Goal: Find specific page/section

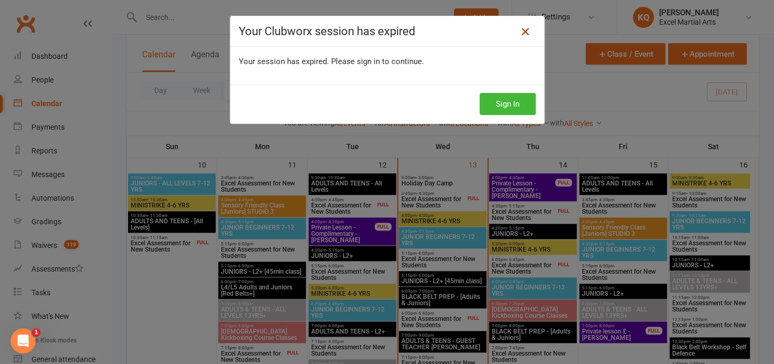
click at [521, 29] on icon at bounding box center [525, 31] width 13 height 13
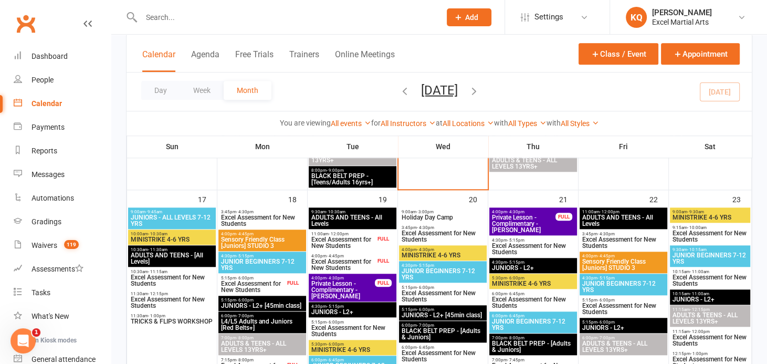
scroll to position [859, 0]
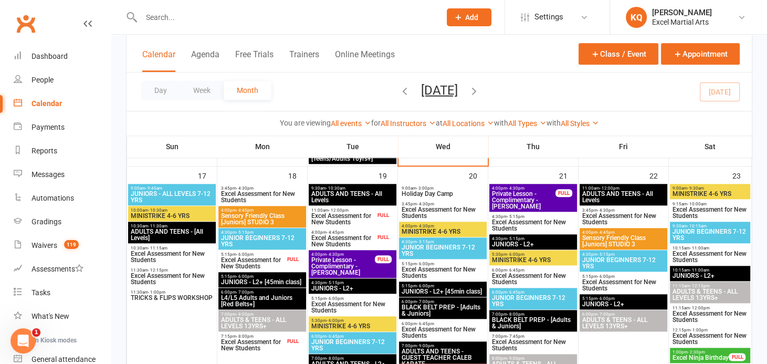
click at [167, 20] on input "text" at bounding box center [285, 17] width 295 height 15
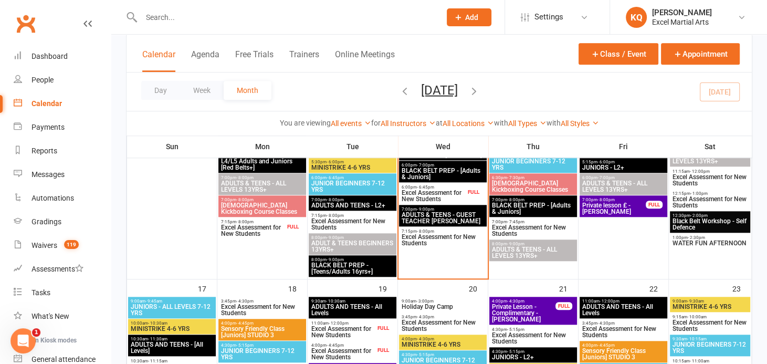
scroll to position [715, 0]
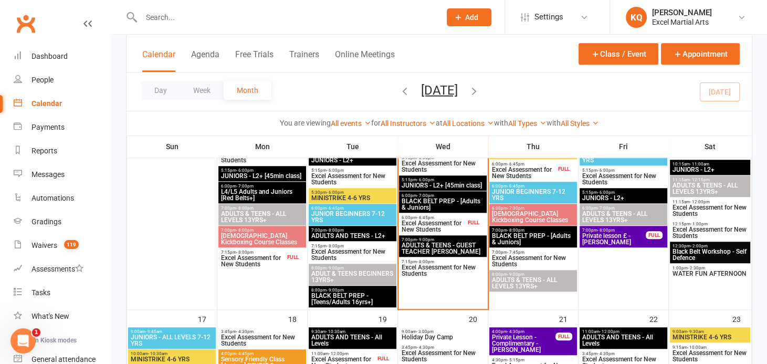
click at [337, 280] on span "ADULT & TEENS BEGINNERS 13YRS+" at bounding box center [352, 276] width 83 height 13
